Goal: Information Seeking & Learning: Learn about a topic

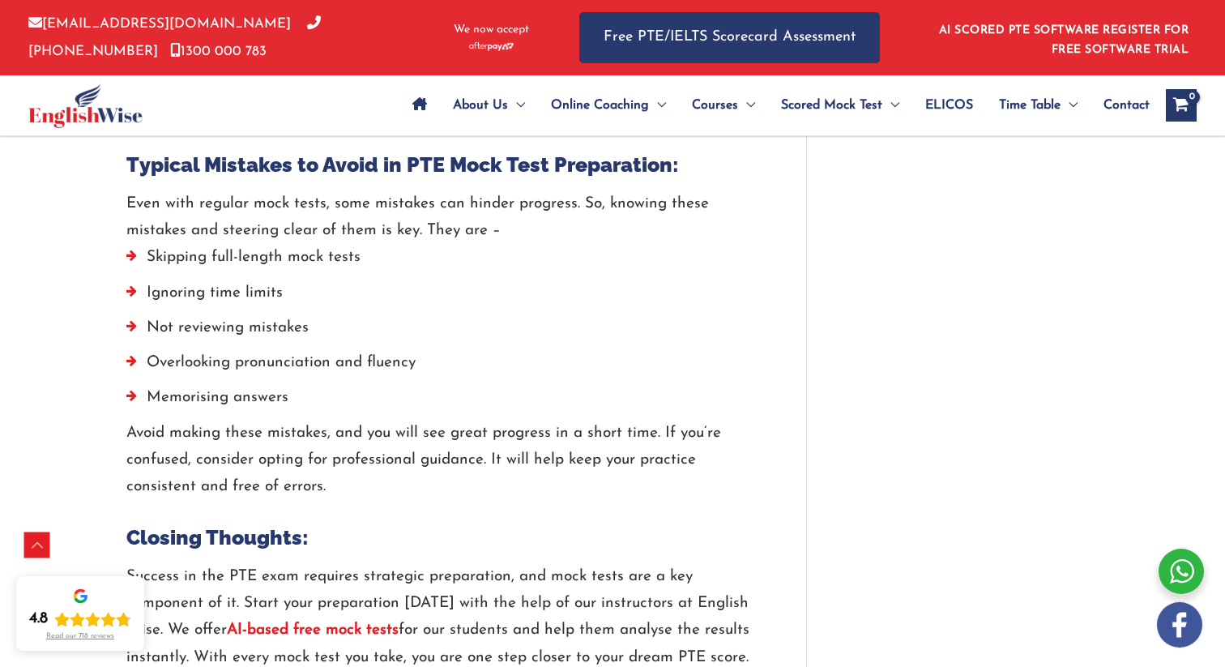
scroll to position [3789, 0]
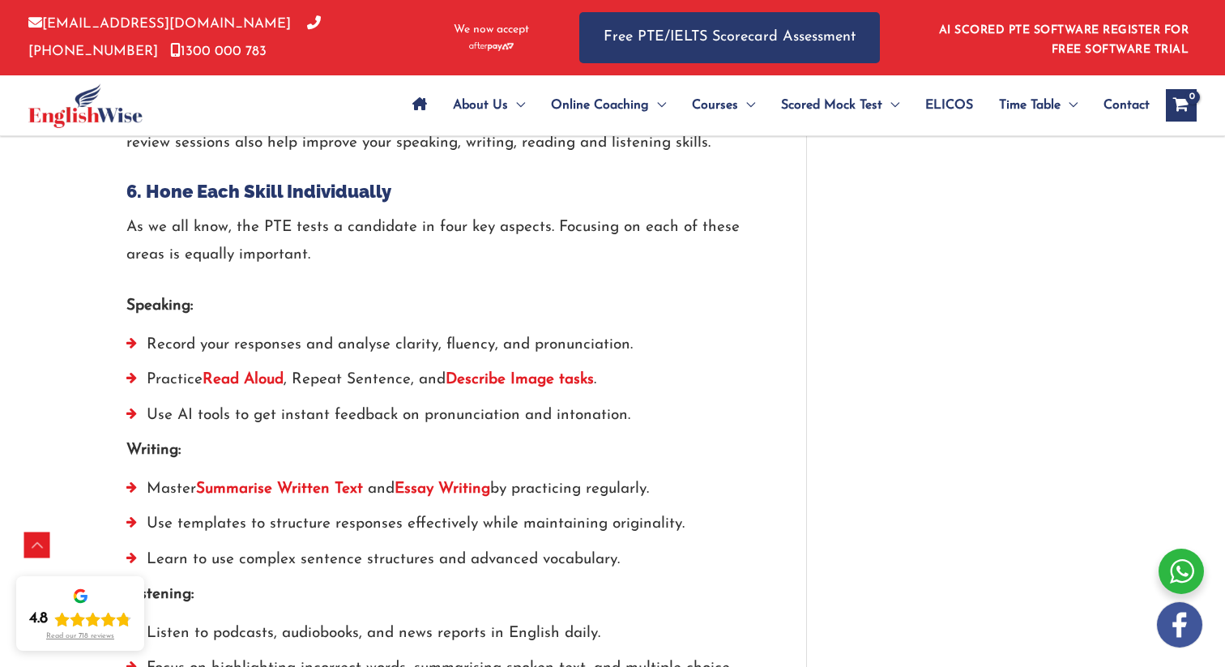
scroll to position [3789, 0]
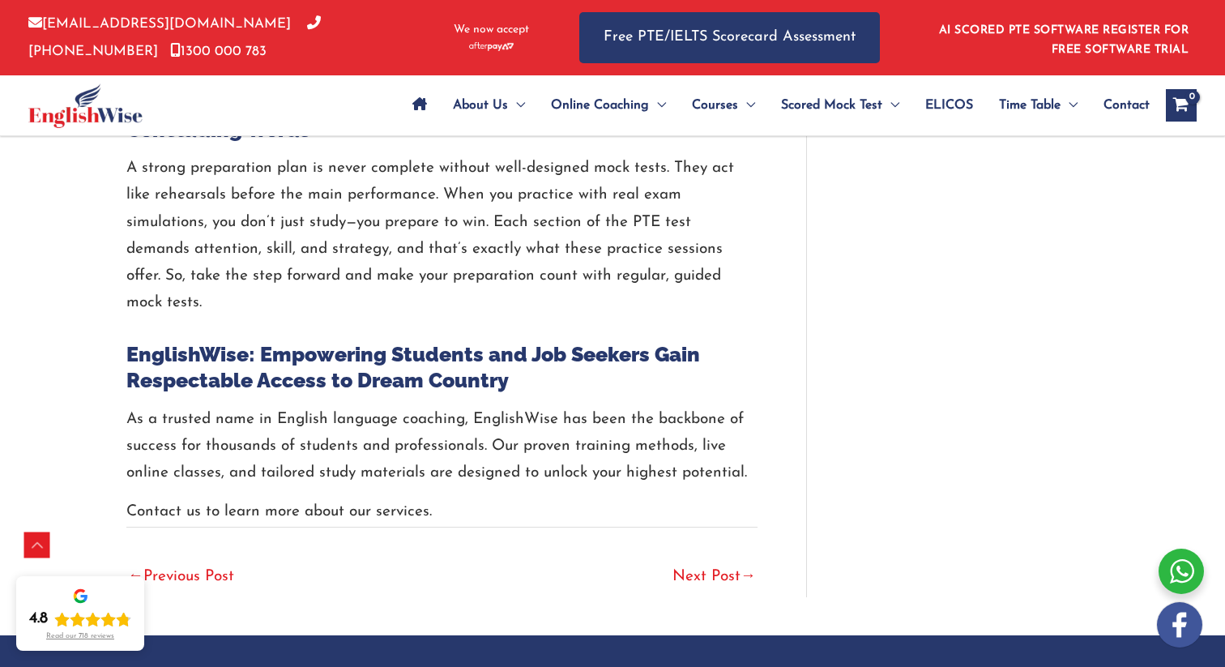
scroll to position [3715, 0]
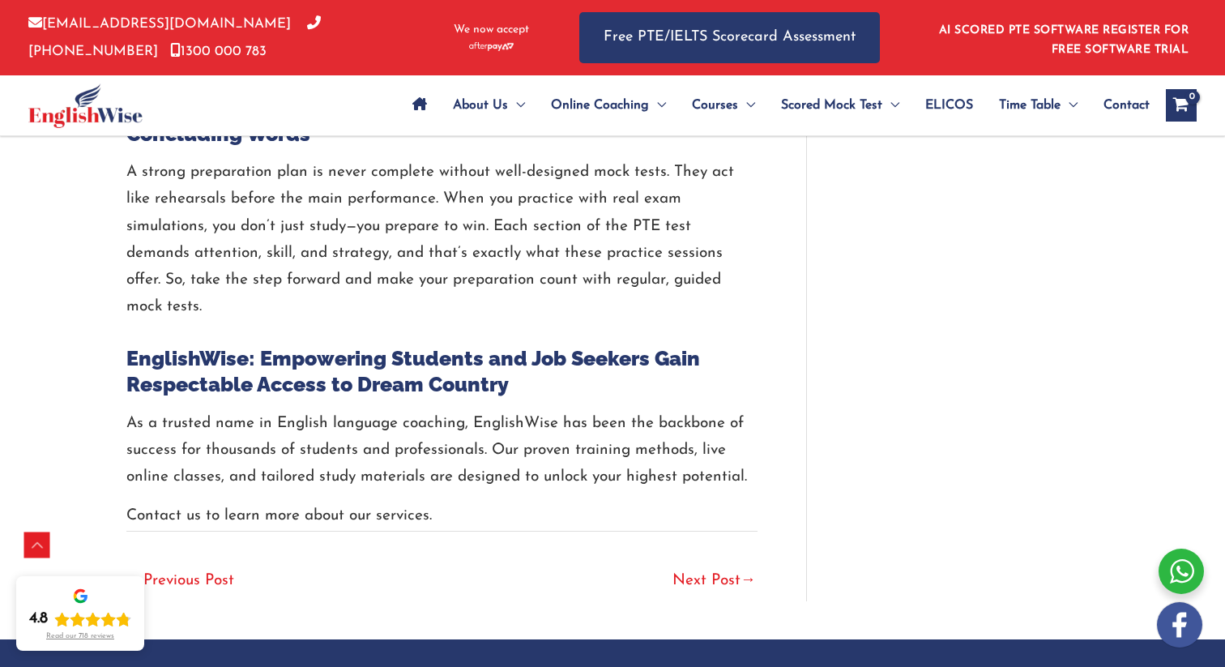
click at [717, 578] on link "Next Post →" at bounding box center [713, 582] width 83 height 36
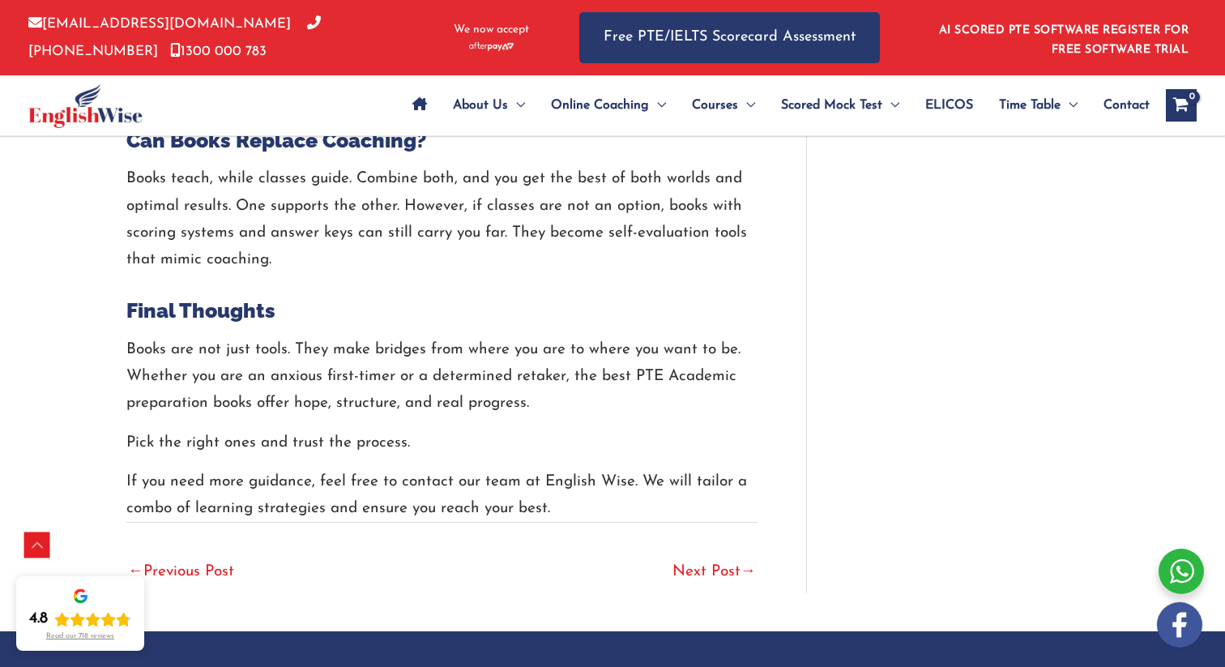
scroll to position [5413, 0]
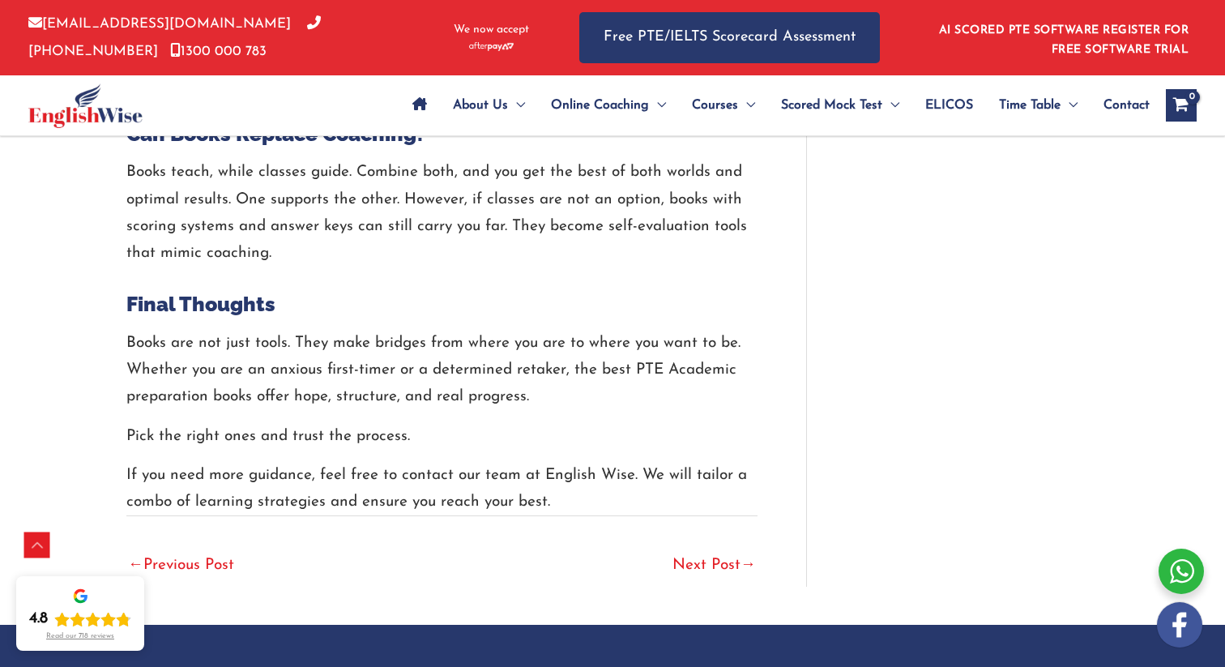
click at [732, 549] on link "Next Post →" at bounding box center [713, 566] width 83 height 36
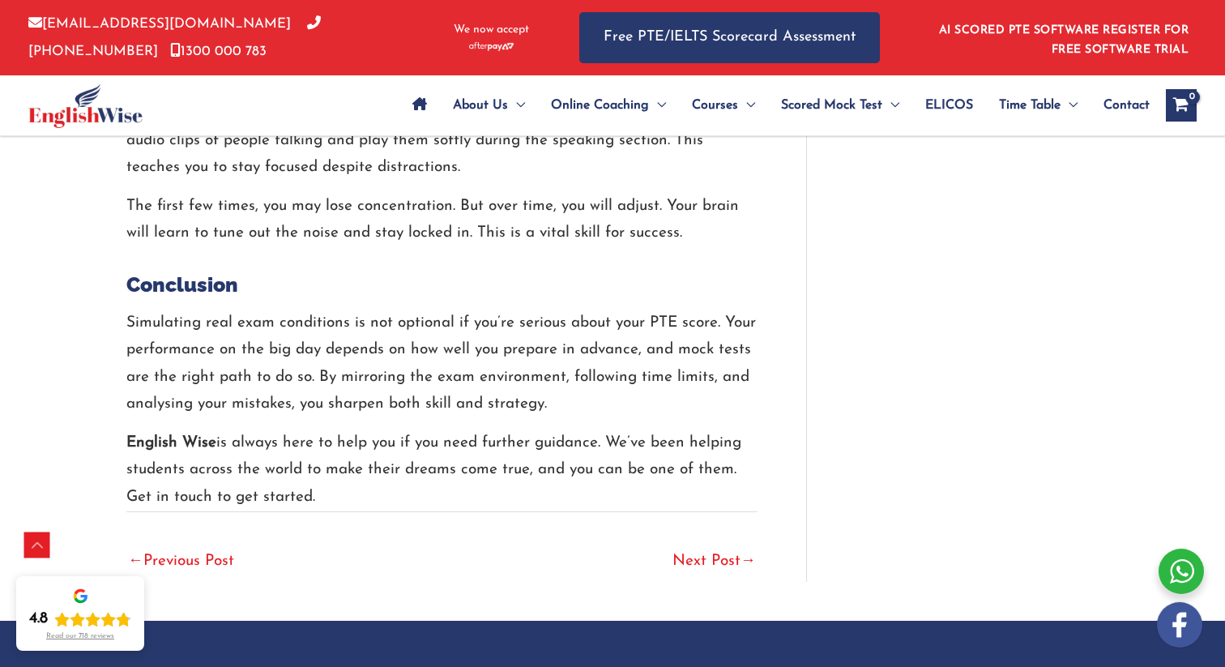
scroll to position [4494, 0]
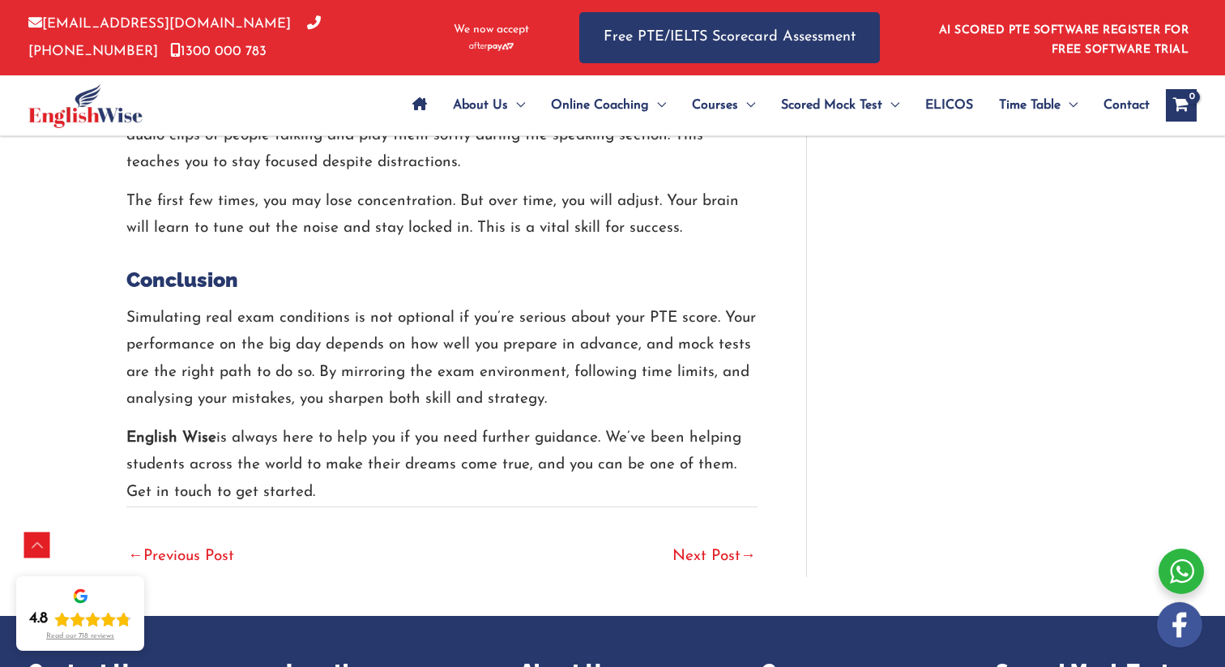
click at [733, 548] on link "Next Post →" at bounding box center [713, 557] width 83 height 36
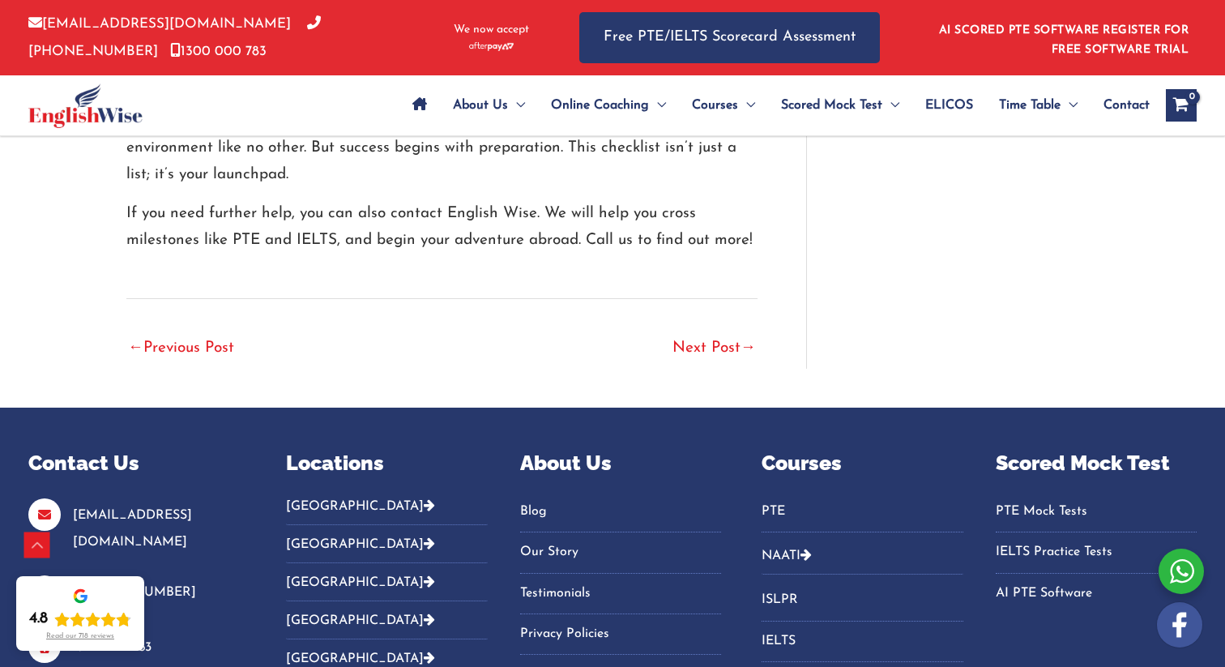
scroll to position [3974, 0]
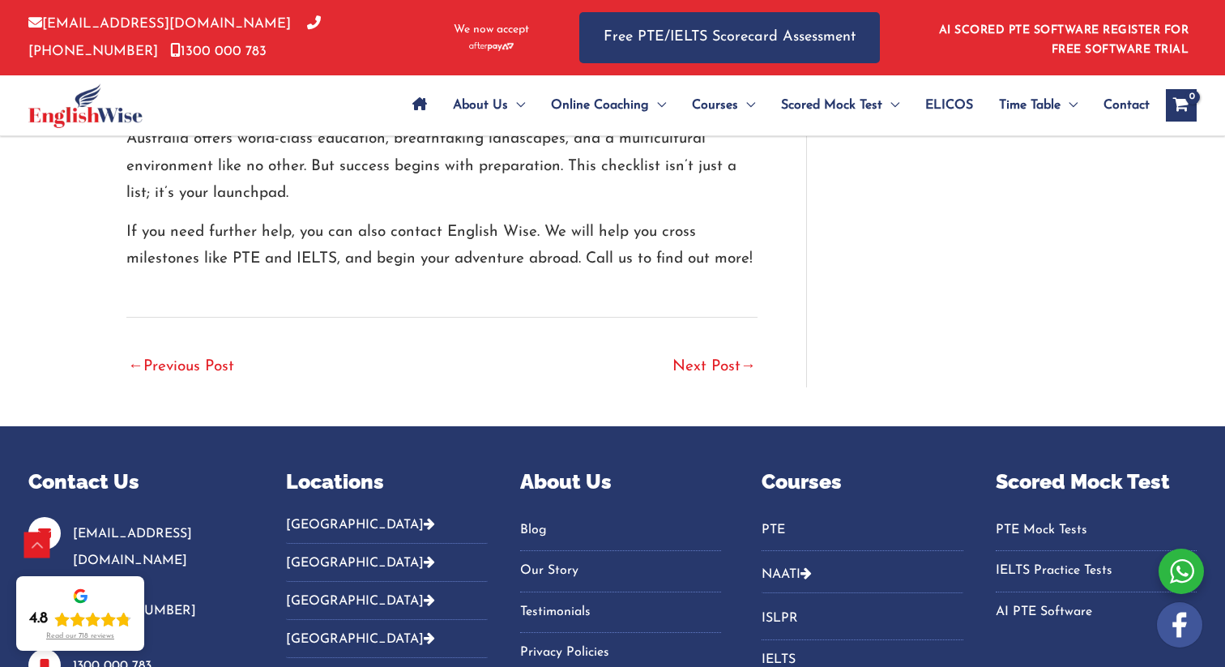
click at [727, 350] on link "Next Post →" at bounding box center [713, 368] width 83 height 36
